Goal: Browse casually: Explore the website without a specific task or goal

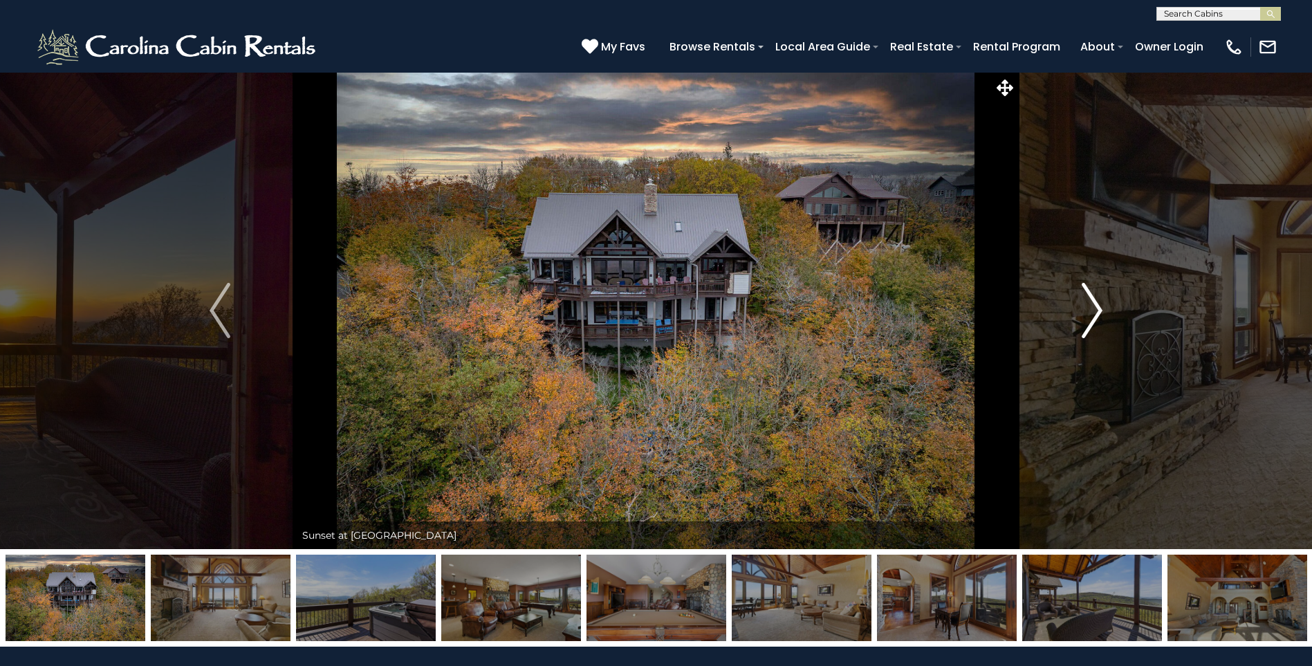
click at [1096, 307] on img "Next" at bounding box center [1092, 310] width 21 height 55
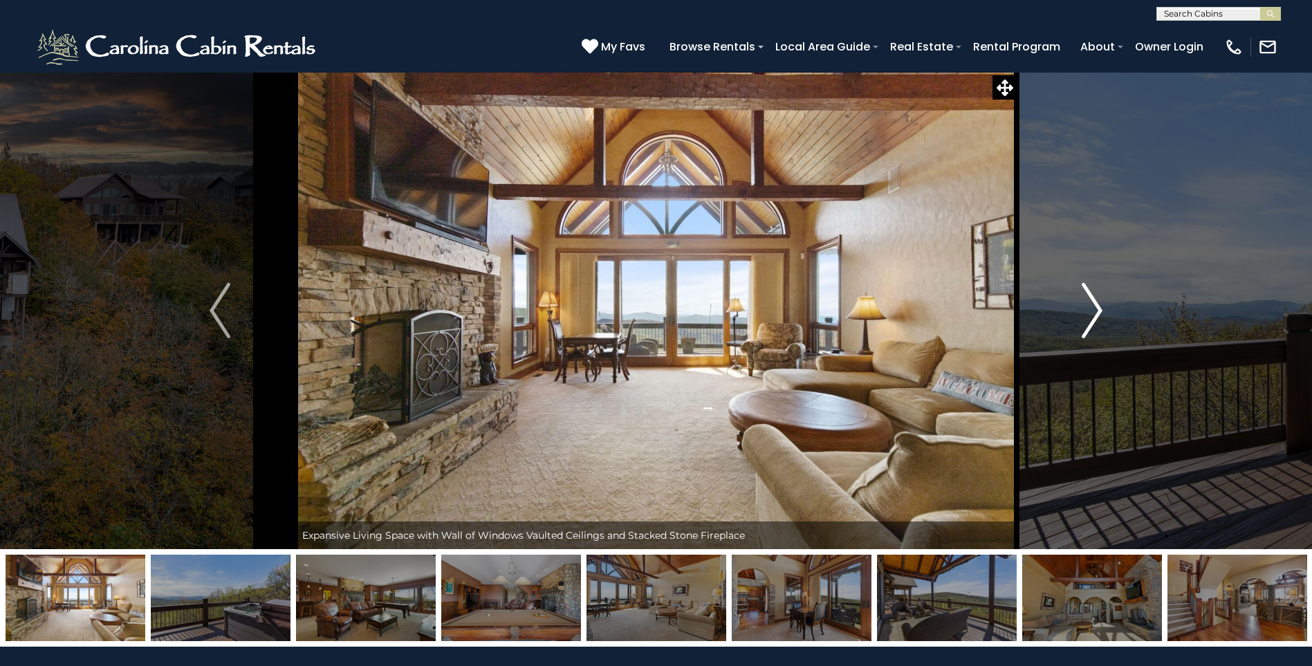
click at [1096, 307] on img "Next" at bounding box center [1092, 310] width 21 height 55
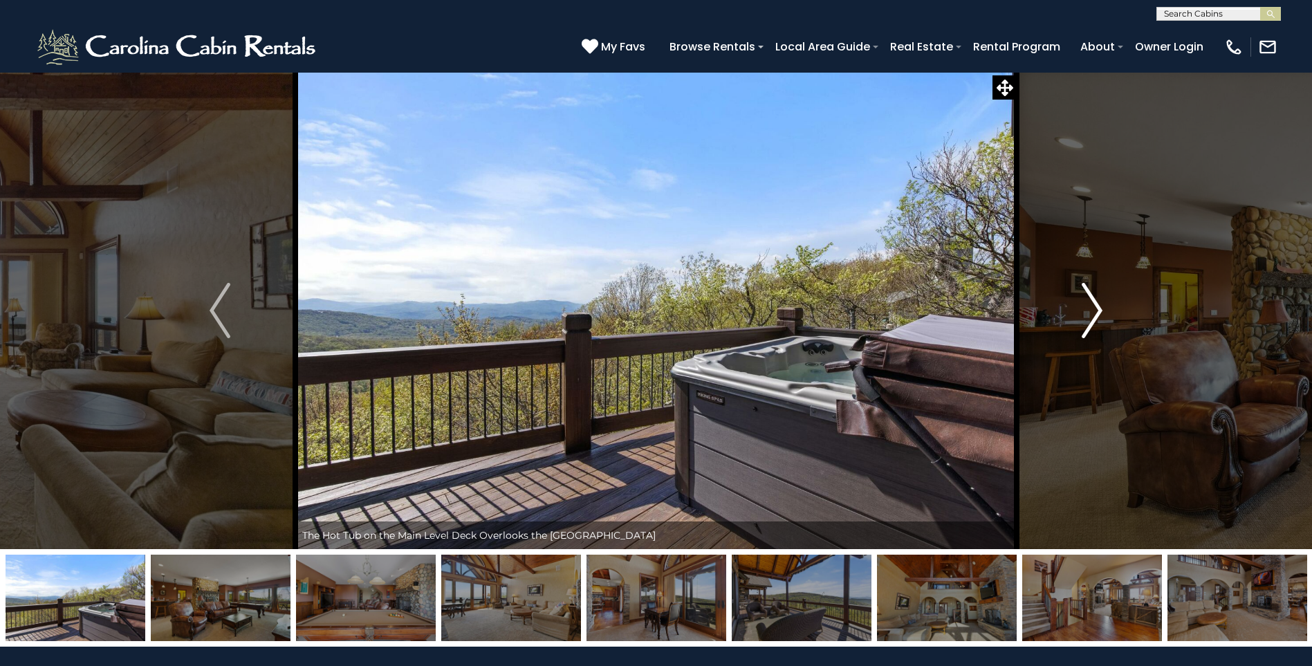
click at [1096, 307] on img "Next" at bounding box center [1092, 310] width 21 height 55
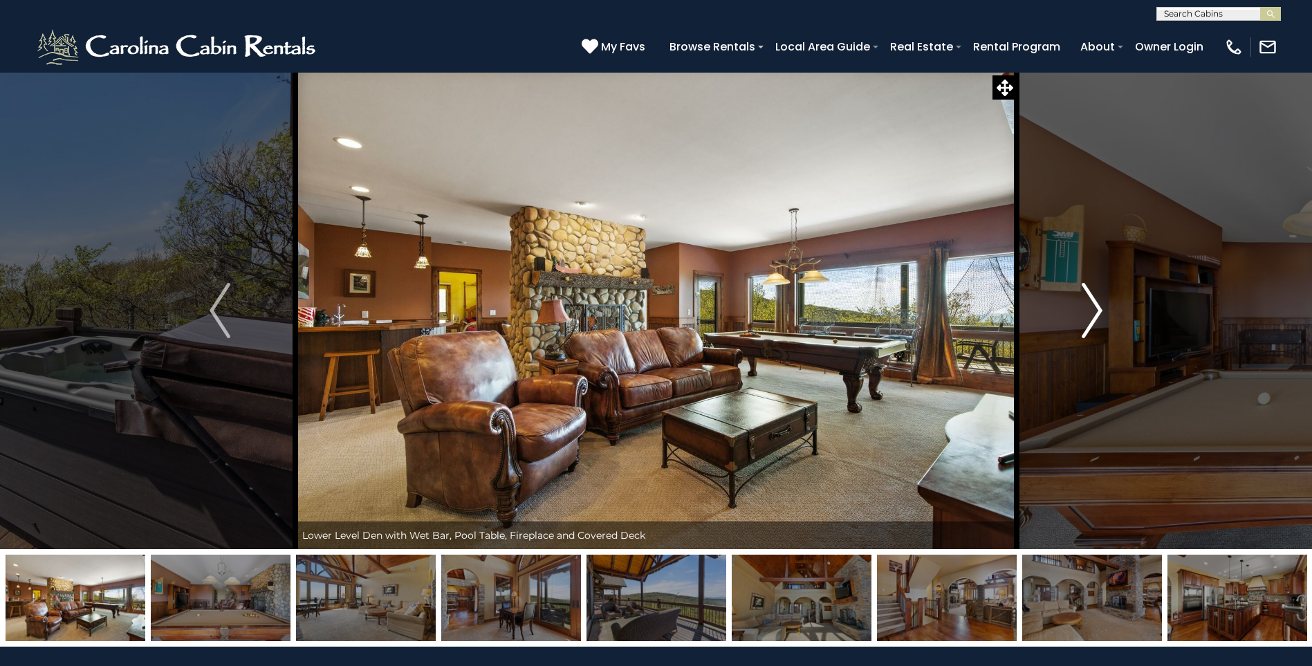
click at [1096, 307] on img "Next" at bounding box center [1092, 310] width 21 height 55
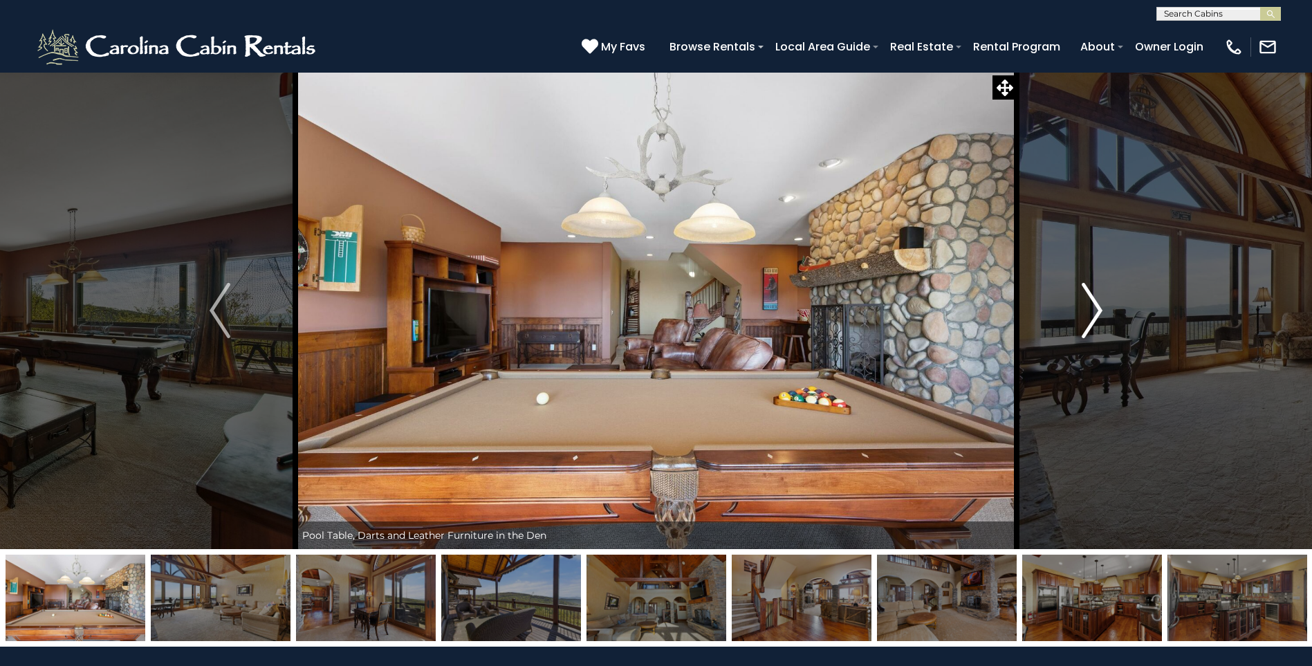
click at [1096, 307] on img "Next" at bounding box center [1092, 310] width 21 height 55
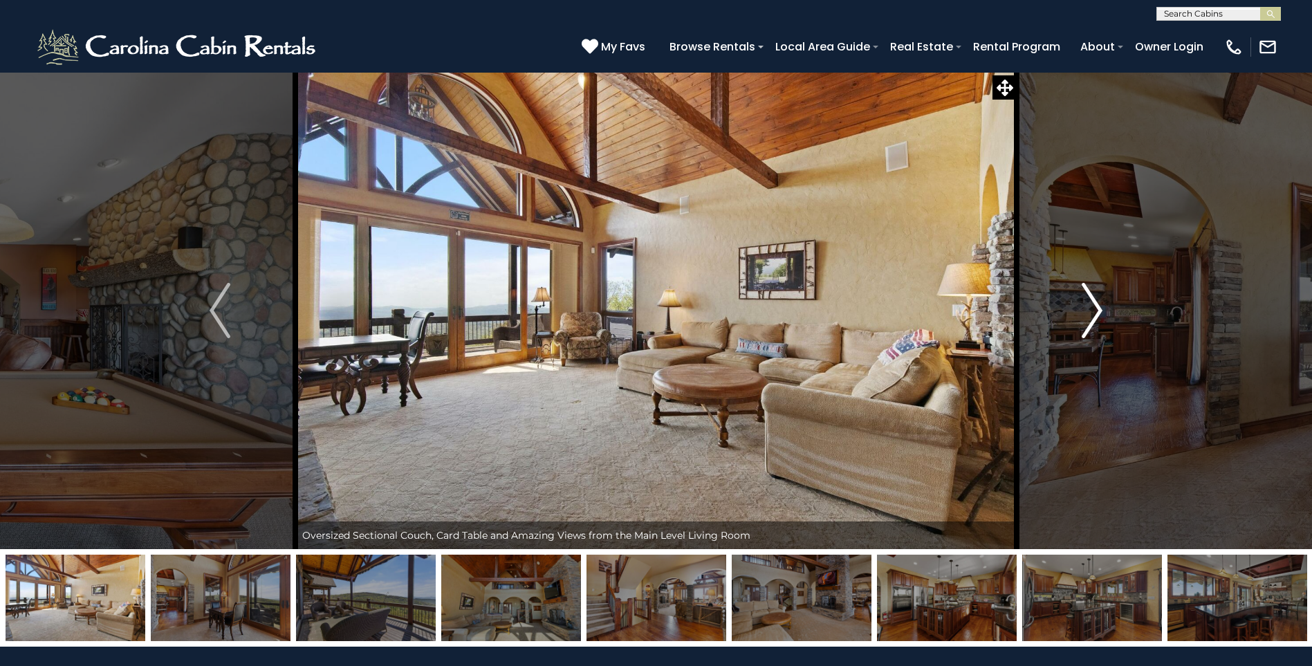
click at [1096, 307] on img "Next" at bounding box center [1092, 310] width 21 height 55
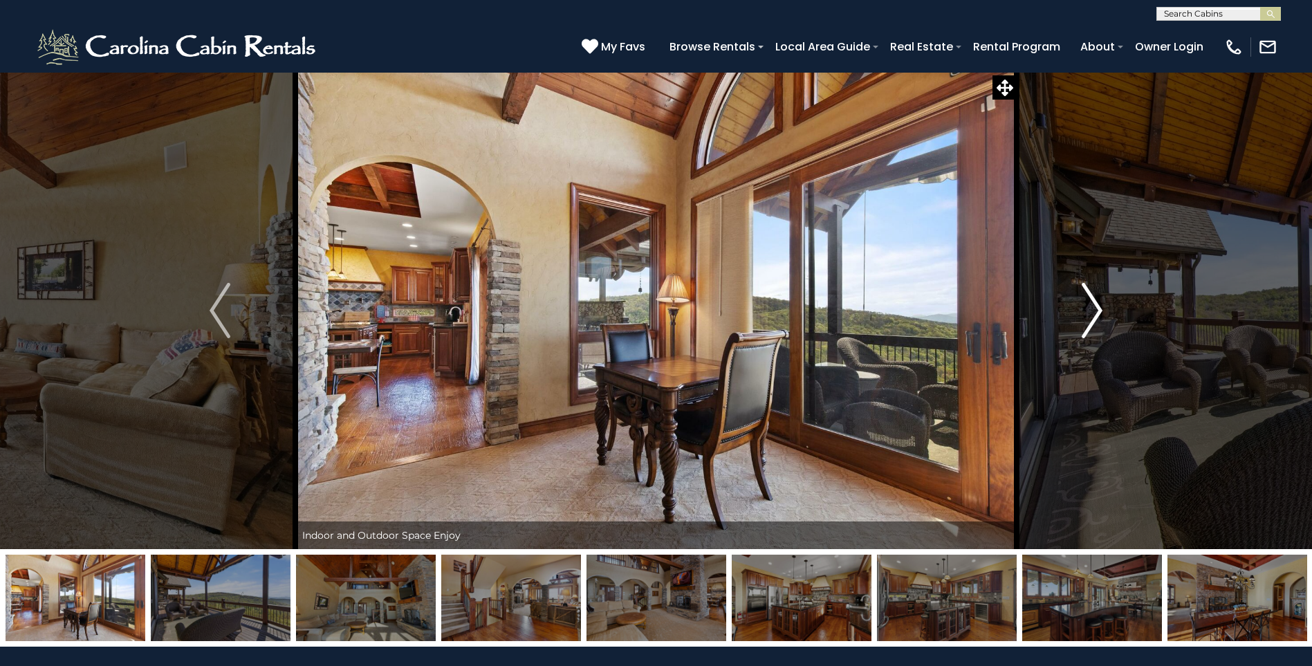
click at [1096, 307] on img "Next" at bounding box center [1092, 310] width 21 height 55
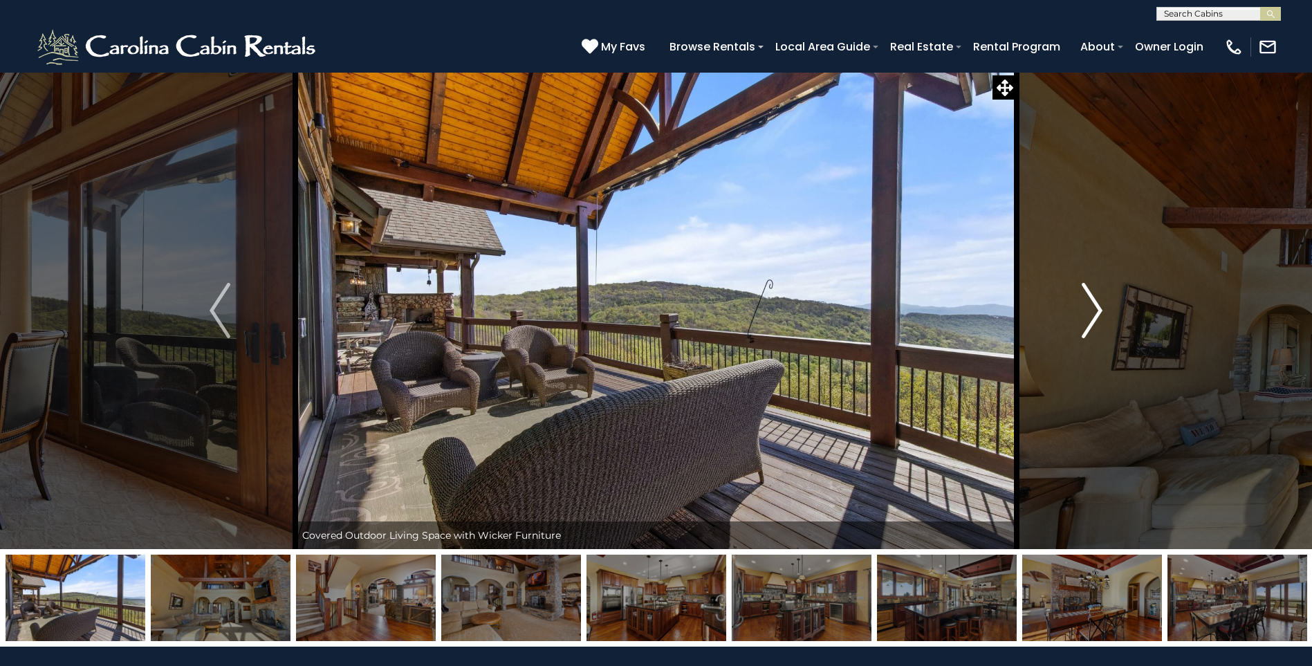
click at [1096, 307] on img "Next" at bounding box center [1092, 310] width 21 height 55
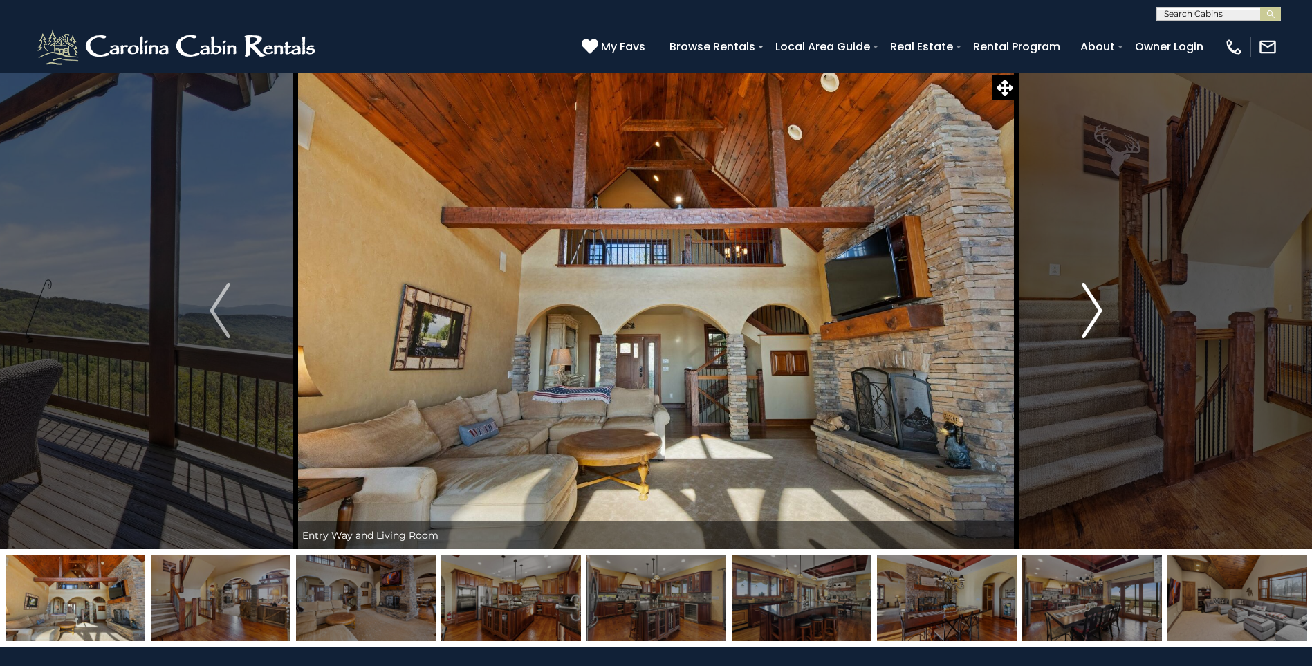
click at [1096, 307] on img "Next" at bounding box center [1092, 310] width 21 height 55
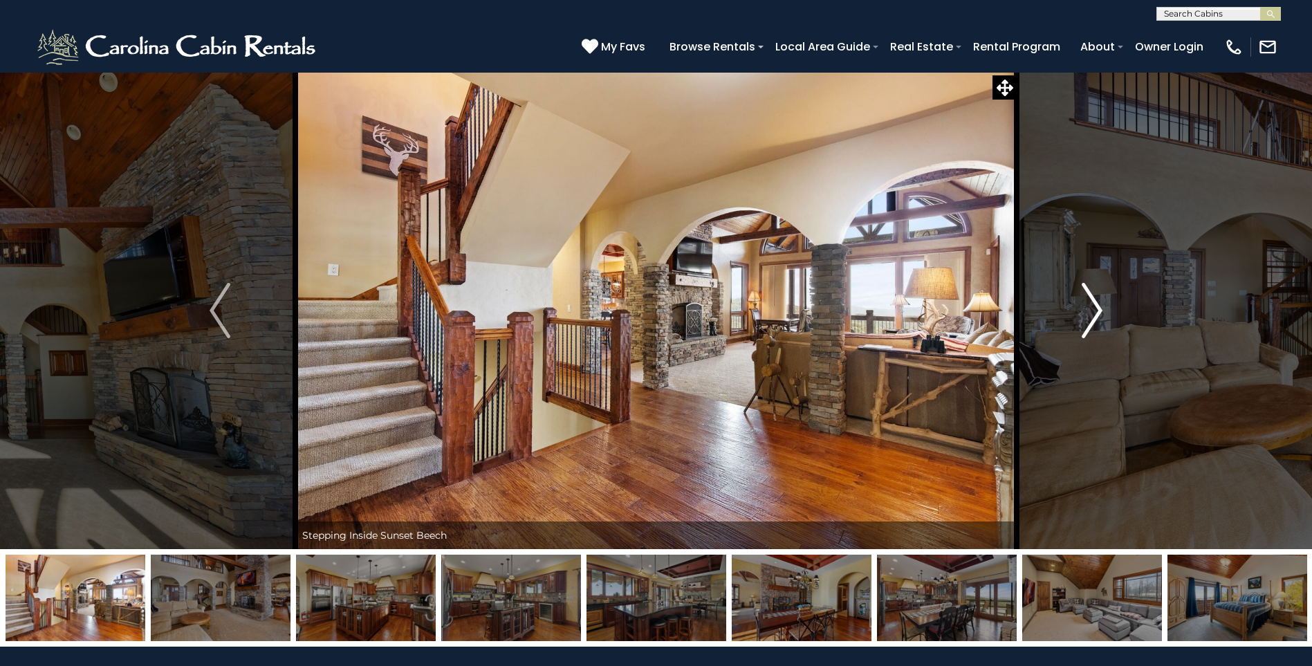
click at [1096, 307] on img "Next" at bounding box center [1092, 310] width 21 height 55
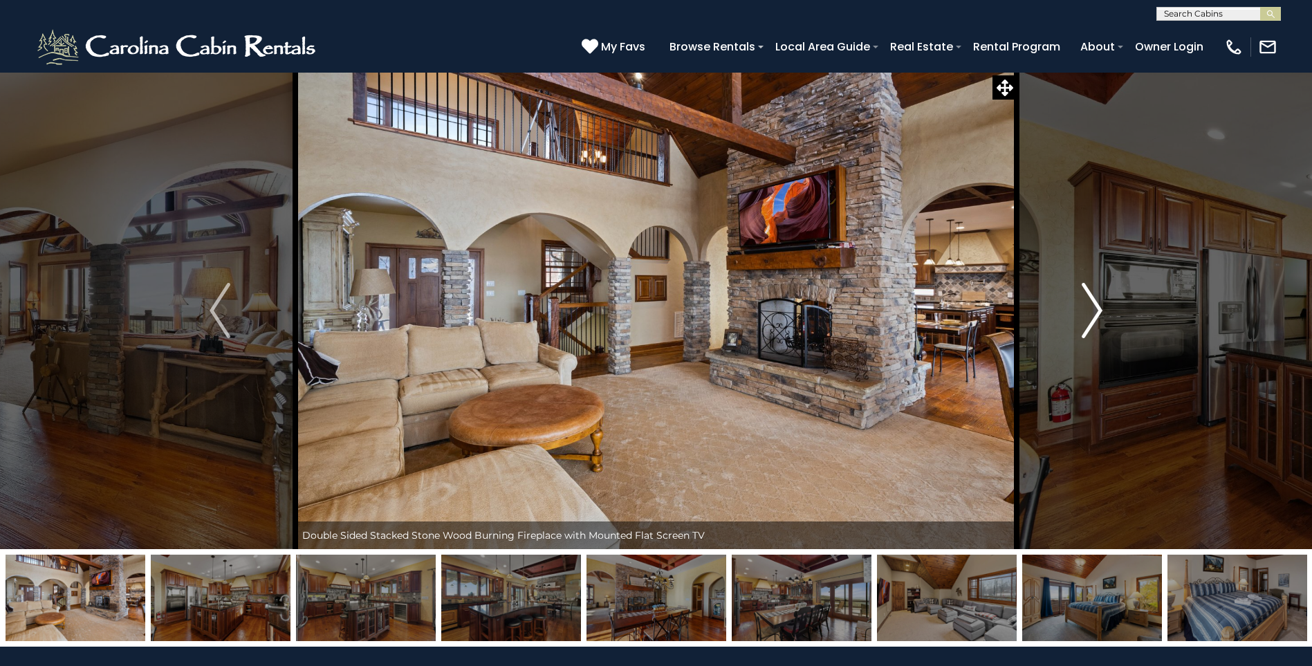
click at [1096, 307] on img "Next" at bounding box center [1092, 310] width 21 height 55
